Goal: Task Accomplishment & Management: Manage account settings

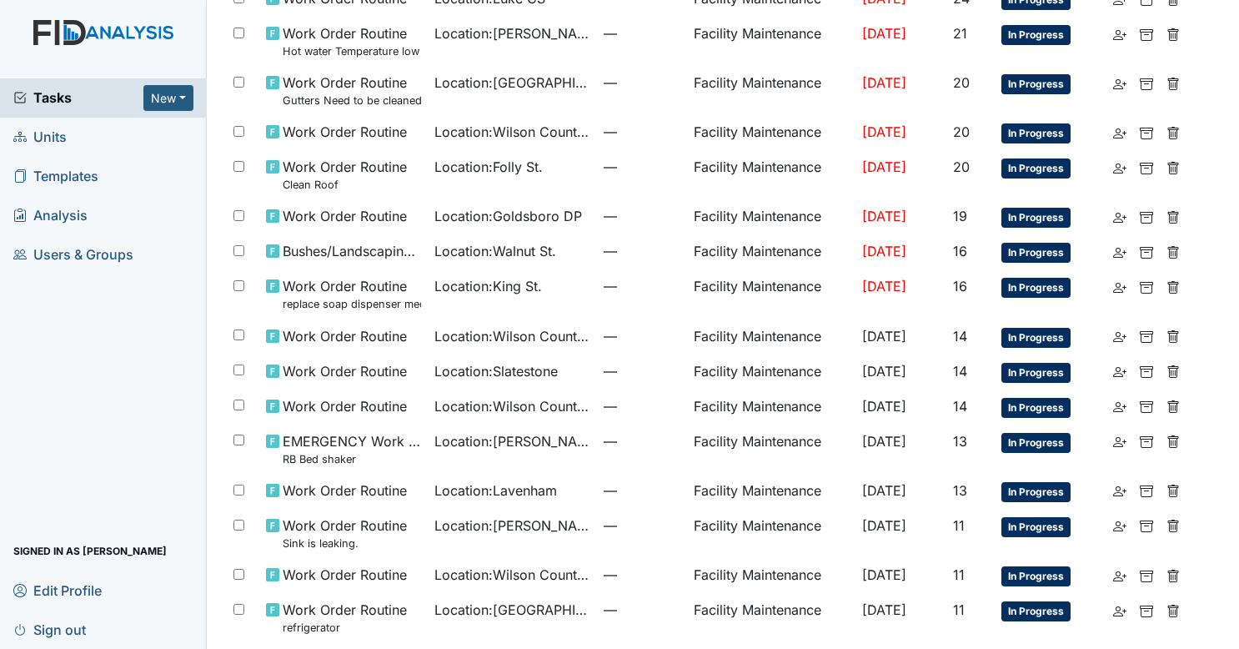
scroll to position [849, 0]
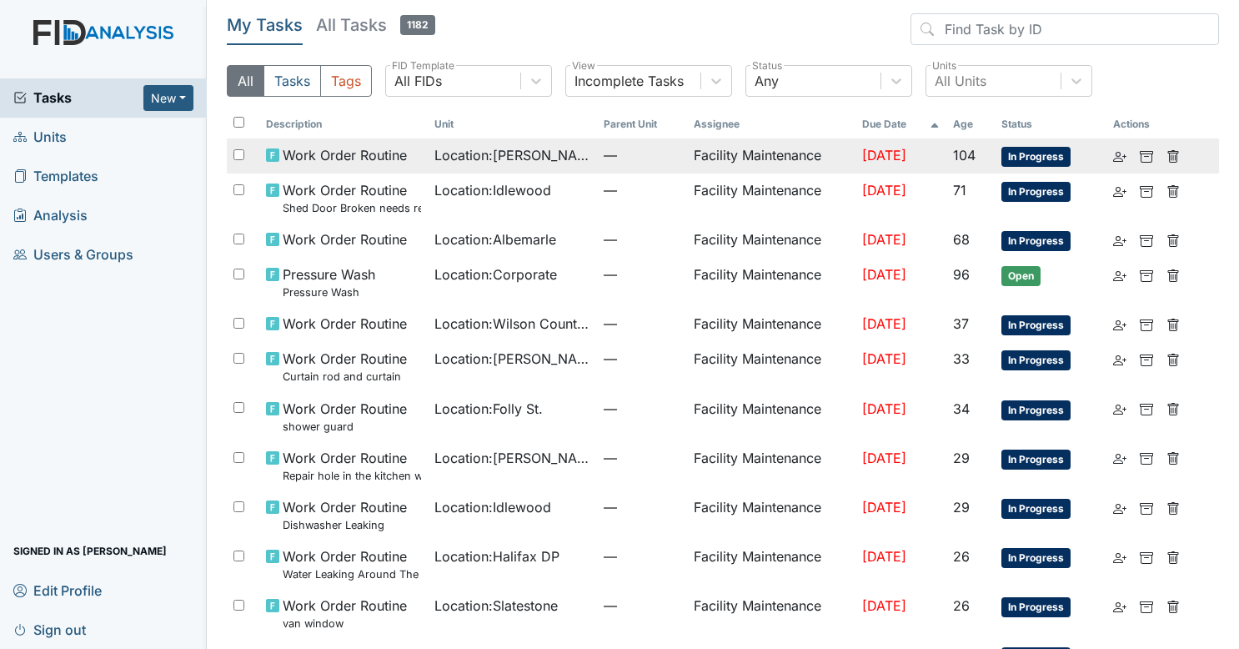
click at [874, 168] on td "May 28, 2025" at bounding box center [900, 155] width 91 height 35
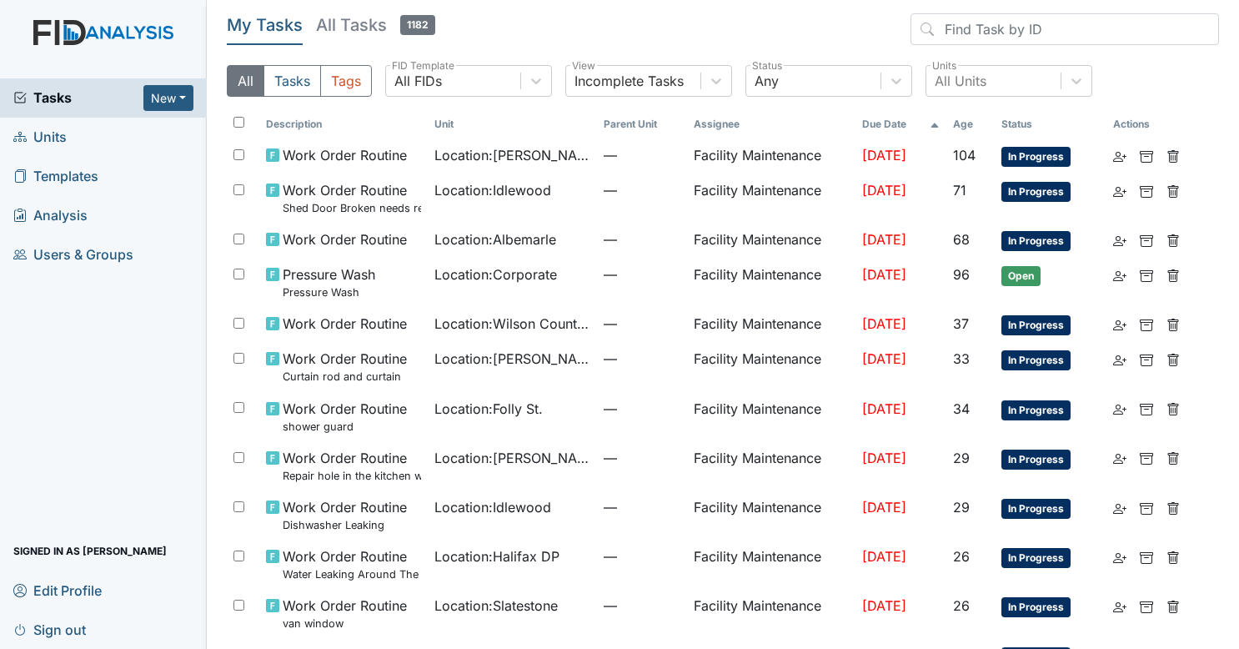
click at [993, 63] on div "My Tasks All Tasks 1182 All Tasks Tags All FIDs FID Template Incomplete Tasks V…" at bounding box center [723, 61] width 992 height 97
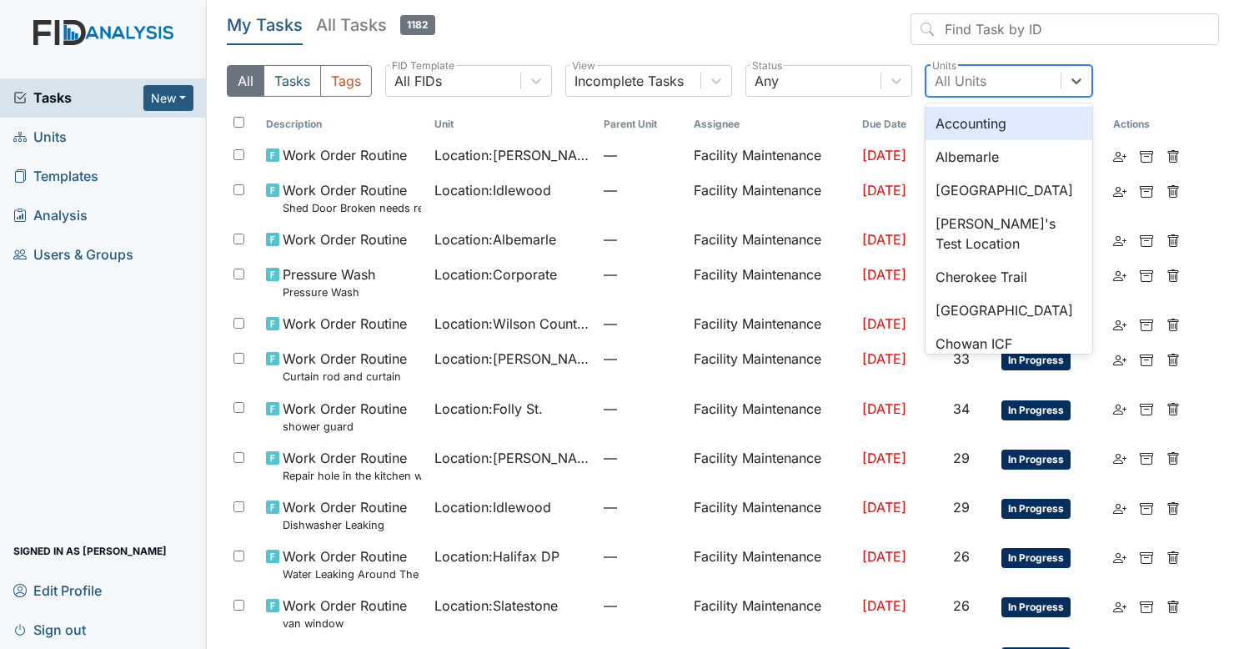
click at [995, 76] on div "All Units" at bounding box center [993, 81] width 134 height 30
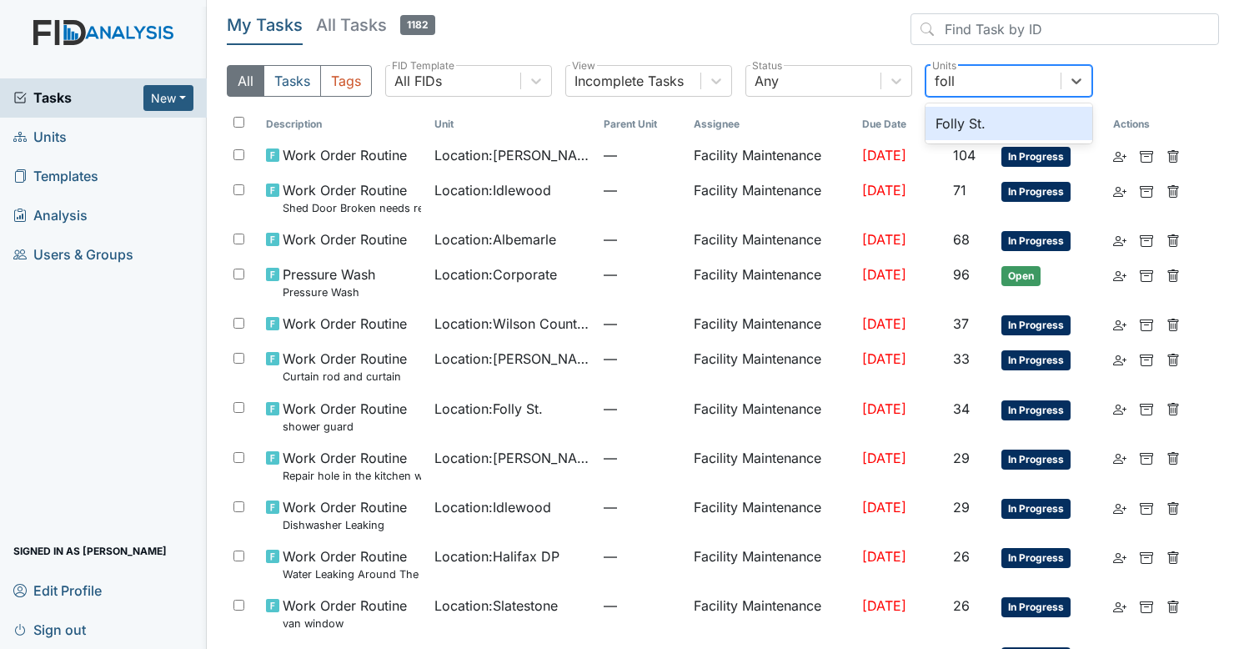
type input "folly"
click at [975, 124] on div "Folly St." at bounding box center [1008, 123] width 167 height 33
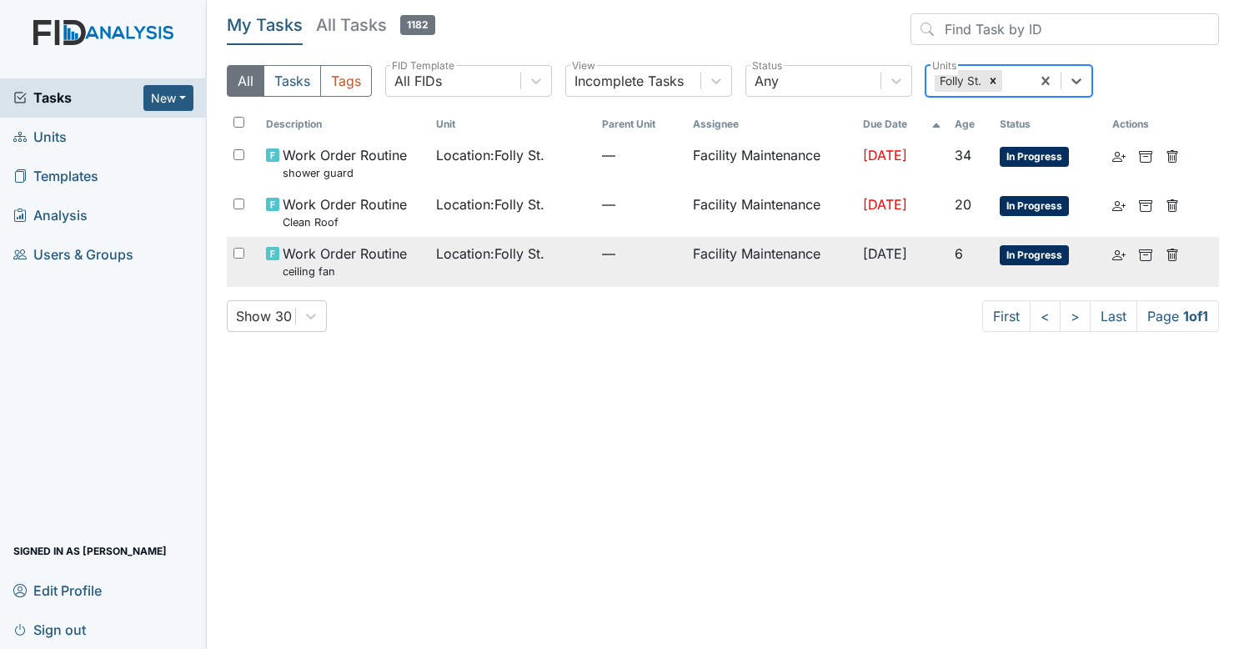
click at [399, 254] on span "Work Order Routine ceiling fan" at bounding box center [345, 261] width 124 height 36
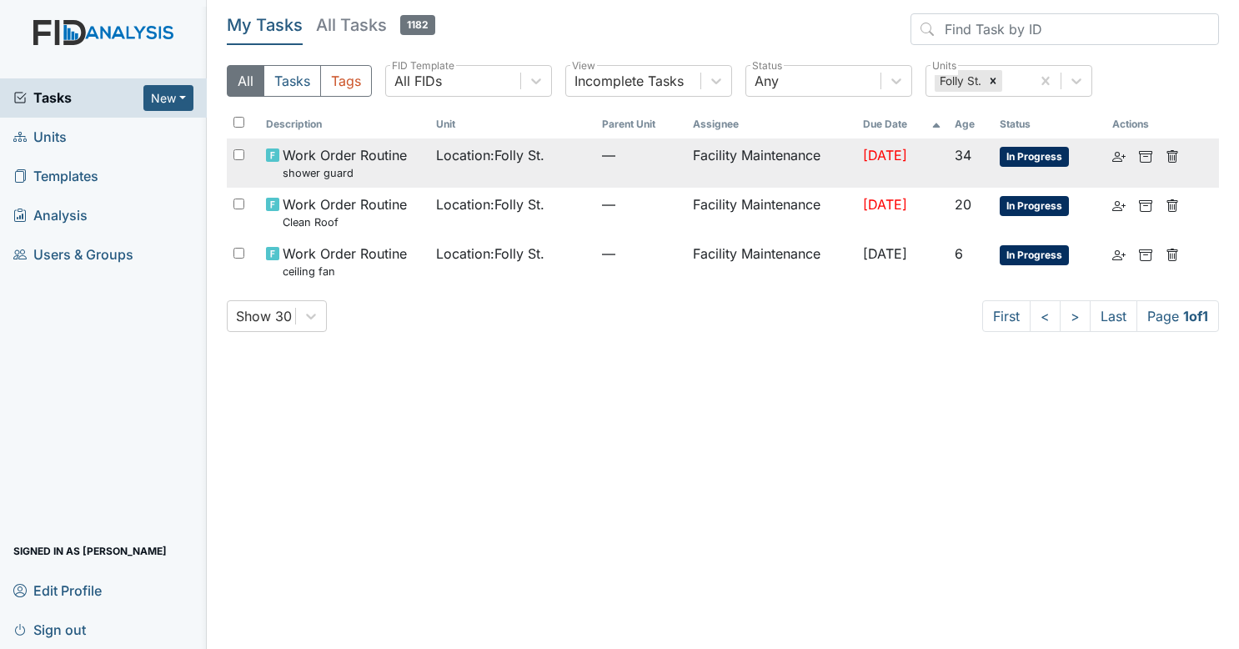
click at [447, 181] on td "Location : Folly St." at bounding box center [512, 162] width 166 height 49
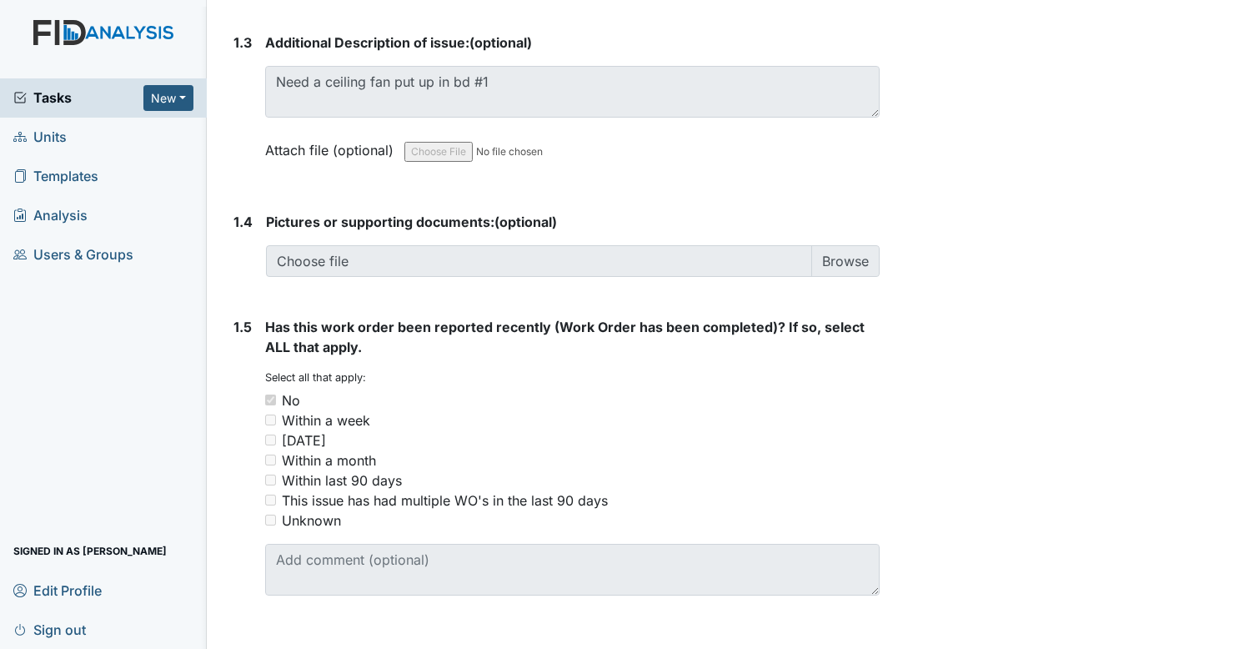
scroll to position [1165, 0]
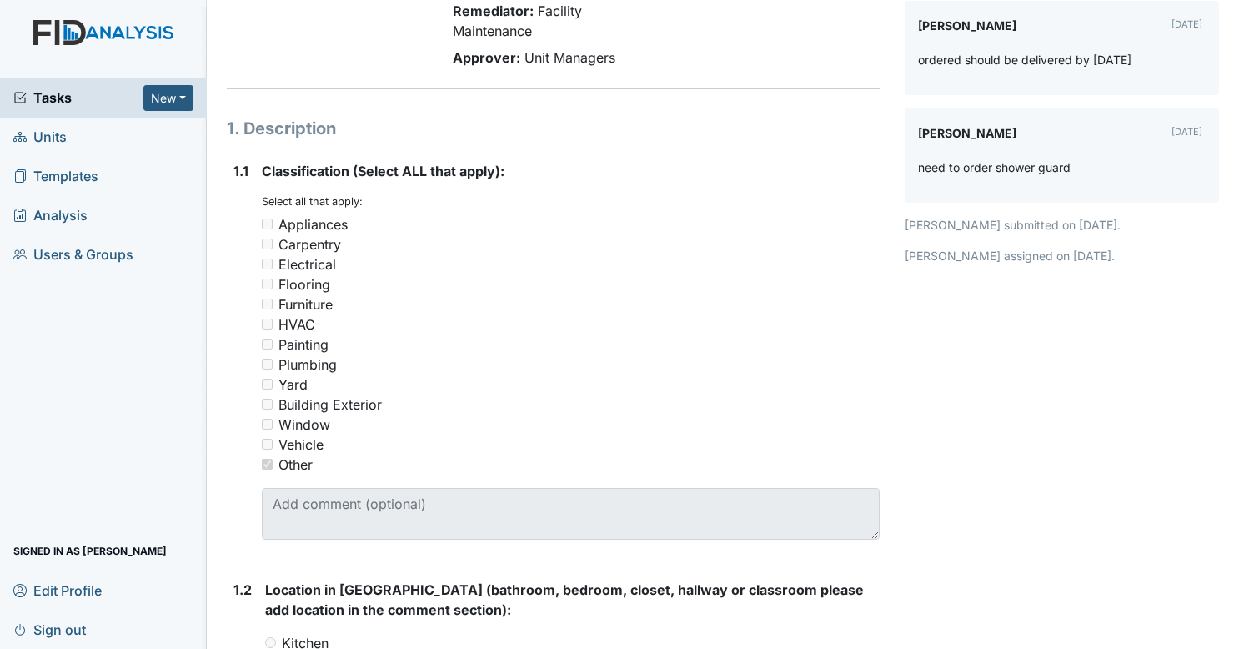
scroll to position [165, 0]
